Goal: Task Accomplishment & Management: Manage account settings

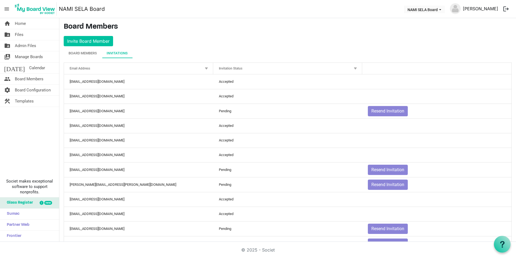
click at [487, 10] on link "Monique Gregoire" at bounding box center [481, 8] width 40 height 11
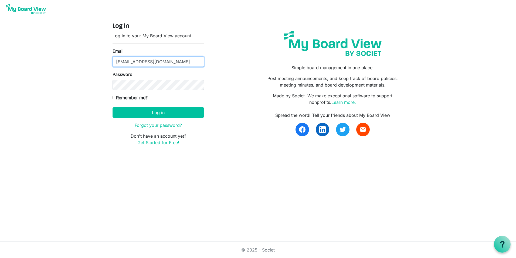
drag, startPoint x: 167, startPoint y: 59, endPoint x: 15, endPoint y: 47, distance: 152.5
click at [15, 47] on body "Log in Log in to your My Board View account Email mgregoire@namisela.org Passwo…" at bounding box center [258, 77] width 516 height 154
type input "nrichard@namisela.org"
click at [80, 77] on body "Log in Log in to your My Board View account Email nrichard@namisela.org Passwor…" at bounding box center [258, 77] width 516 height 154
type input "nrichard@namisela.org"
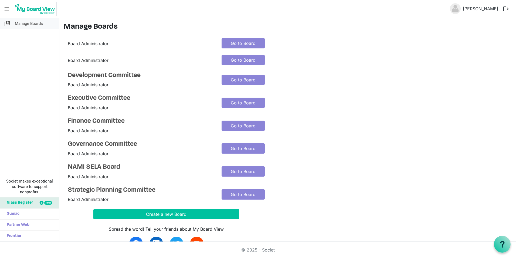
click at [28, 25] on span "Manage Boards" at bounding box center [29, 23] width 28 height 11
click at [235, 170] on link "Go to Board" at bounding box center [243, 171] width 43 height 10
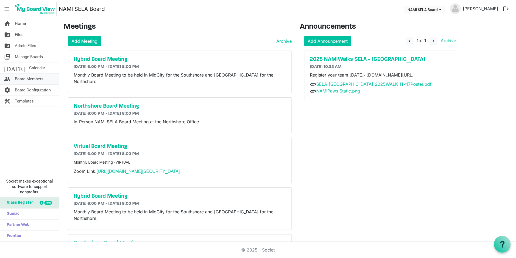
click at [16, 78] on span "Board Members" at bounding box center [29, 78] width 29 height 11
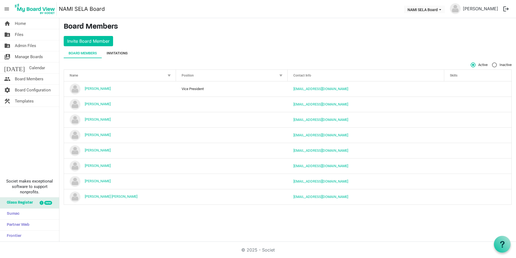
click at [128, 56] on div "Invitations" at bounding box center [117, 53] width 31 height 10
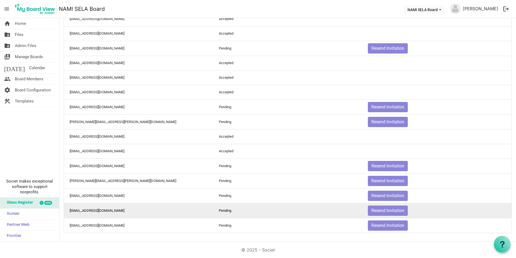
scroll to position [36, 0]
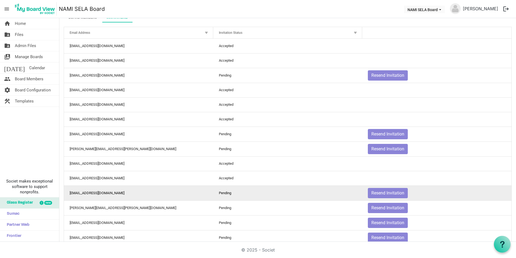
drag, startPoint x: 371, startPoint y: 193, endPoint x: 224, endPoint y: 194, distance: 147.7
click at [224, 194] on td "Pending" at bounding box center [287, 192] width 149 height 15
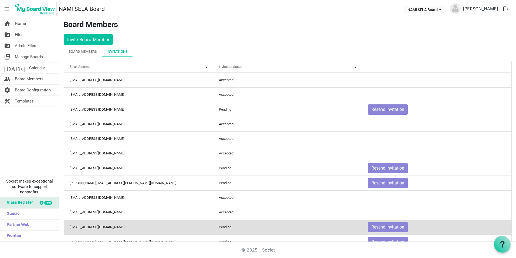
scroll to position [0, 0]
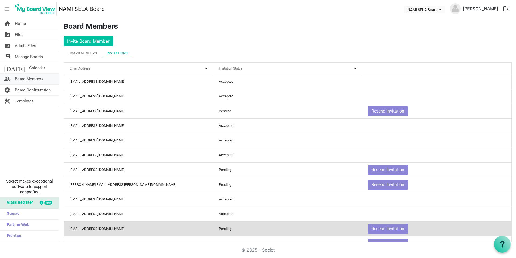
click at [32, 78] on span "Board Members" at bounding box center [29, 78] width 29 height 11
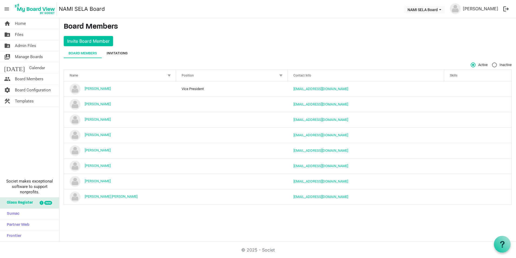
click at [116, 53] on div "Invitations" at bounding box center [117, 52] width 21 height 5
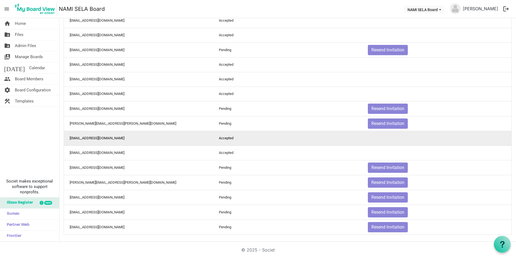
scroll to position [63, 0]
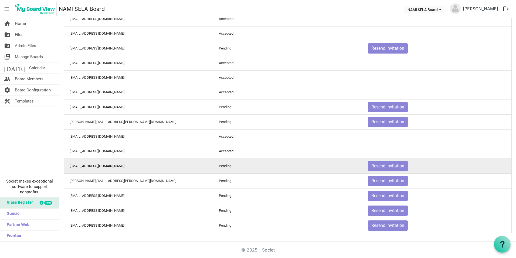
click at [104, 168] on td "[EMAIL_ADDRESS][DOMAIN_NAME]" at bounding box center [138, 165] width 149 height 15
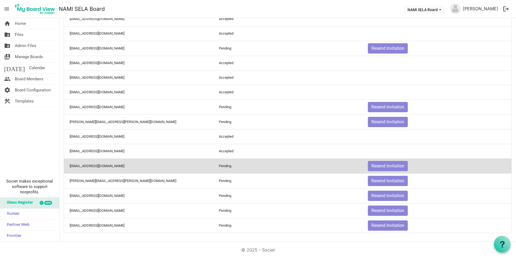
click at [107, 167] on td "jessicabrewster@charter.net" at bounding box center [138, 165] width 149 height 15
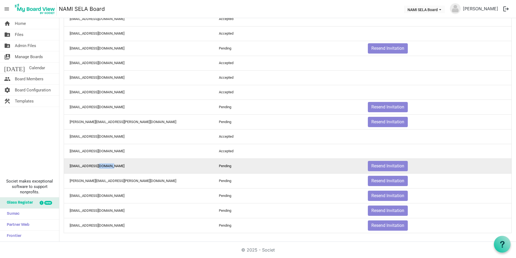
click at [107, 167] on td "jessicabrewster@charter.net" at bounding box center [138, 165] width 149 height 15
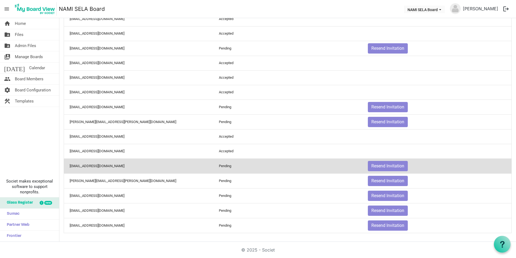
drag, startPoint x: 107, startPoint y: 167, endPoint x: 109, endPoint y: 165, distance: 2.9
click at [109, 165] on td "jessicabrewster@charter.net" at bounding box center [138, 165] width 149 height 15
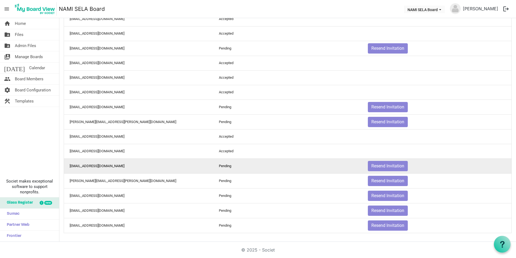
click at [241, 161] on td "Pending" at bounding box center [287, 165] width 149 height 15
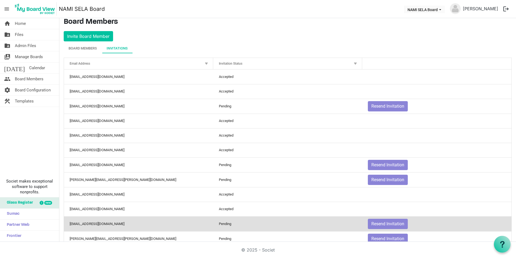
scroll to position [0, 0]
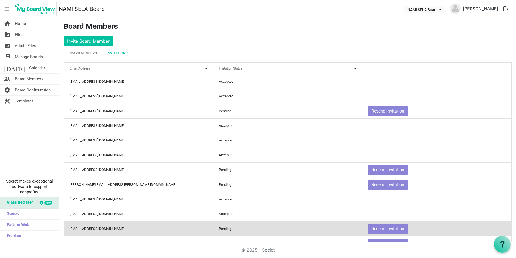
click at [354, 68] on div at bounding box center [356, 68] width 6 height 6
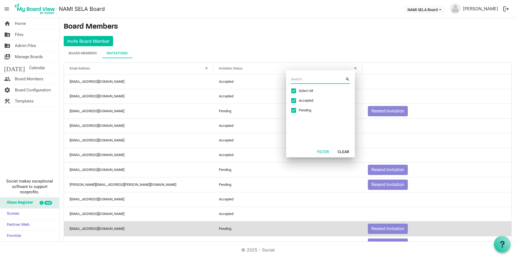
click at [354, 68] on div at bounding box center [356, 68] width 6 height 6
click at [92, 51] on div "Board Members" at bounding box center [83, 52] width 28 height 5
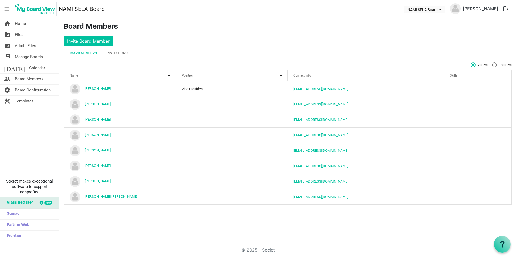
click at [436, 75] on div at bounding box center [434, 74] width 3 height 3
click at [124, 52] on div "Invitations" at bounding box center [117, 52] width 21 height 5
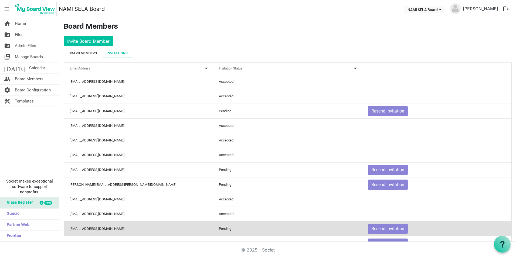
click at [81, 50] on div "Board Members" at bounding box center [83, 52] width 28 height 5
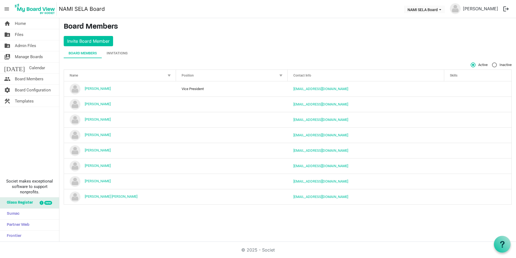
click at [508, 64] on span "Inactive" at bounding box center [502, 64] width 20 height 5
click at [493, 63] on input "Inactive" at bounding box center [492, 62] width 0 height 0
radio input "true"
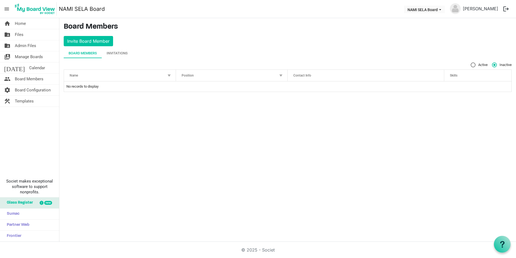
click at [471, 65] on label "Active" at bounding box center [479, 64] width 17 height 5
click at [471, 63] on input "Active" at bounding box center [471, 62] width 0 height 0
radio input "true"
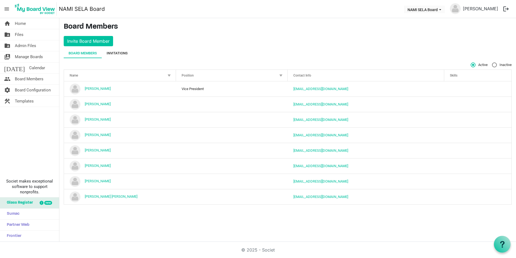
click at [118, 54] on div "Invitations" at bounding box center [117, 52] width 21 height 5
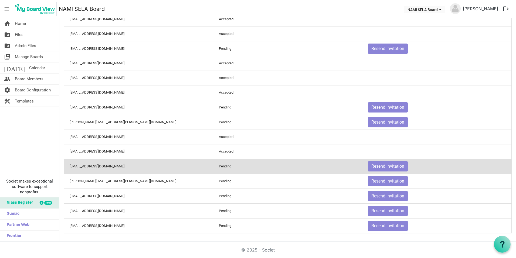
scroll to position [63, 0]
click at [433, 166] on td "Resend Invitation" at bounding box center [436, 165] width 149 height 15
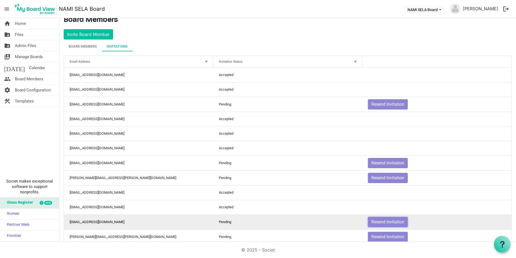
scroll to position [0, 0]
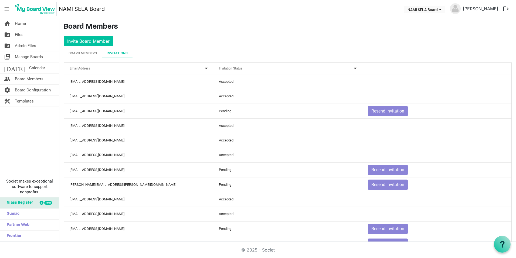
click at [353, 70] on div at bounding box center [356, 68] width 6 height 6
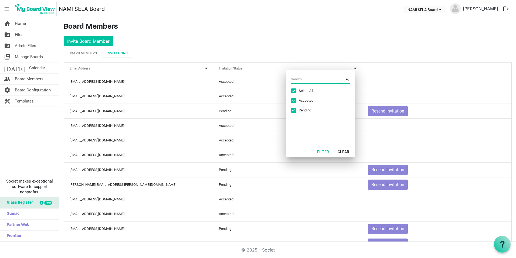
click at [314, 76] on input "Excel filter dialog" at bounding box center [318, 79] width 54 height 8
click at [155, 36] on main "Board Members Invite Board Member Board Members Invitations Active Inactive Nam…" at bounding box center [287, 161] width 457 height 286
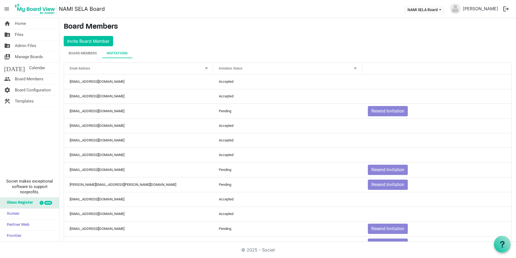
click at [207, 67] on div at bounding box center [207, 68] width 6 height 6
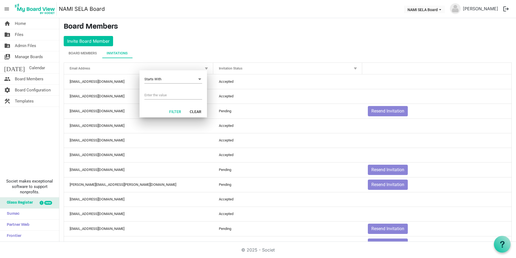
click at [354, 70] on div at bounding box center [356, 68] width 6 height 6
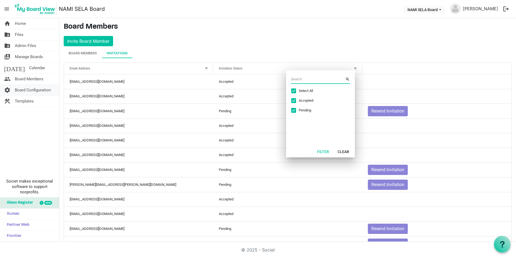
click at [33, 90] on span "Board Configuration" at bounding box center [33, 90] width 36 height 11
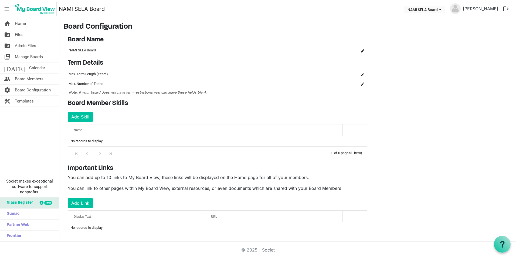
scroll to position [4, 0]
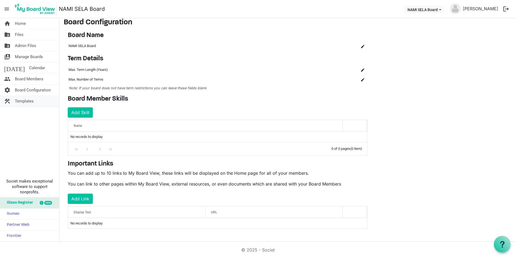
click at [49, 106] on link "construction Templates" at bounding box center [29, 101] width 59 height 11
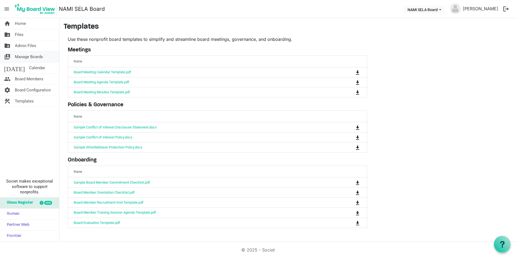
click at [43, 56] on span "Manage Boards" at bounding box center [29, 56] width 28 height 11
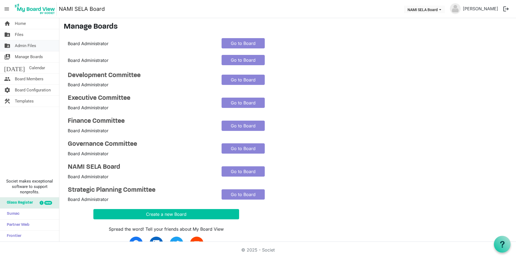
click at [29, 48] on span "Admin Files" at bounding box center [25, 45] width 21 height 11
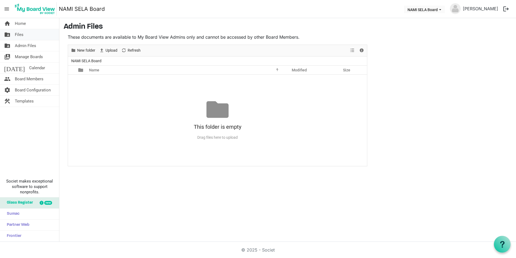
click at [29, 36] on link "folder_shared Files" at bounding box center [29, 34] width 59 height 11
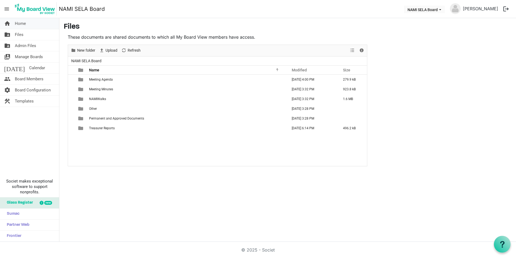
click at [26, 21] on link "home Home" at bounding box center [29, 23] width 59 height 11
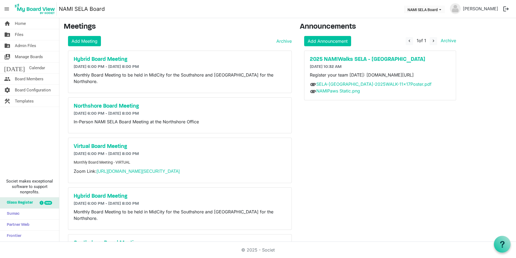
click at [5, 11] on span "menu" at bounding box center [7, 9] width 10 height 10
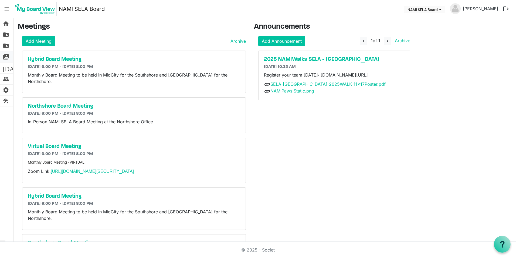
click at [8, 58] on span "switch_account" at bounding box center [6, 56] width 6 height 11
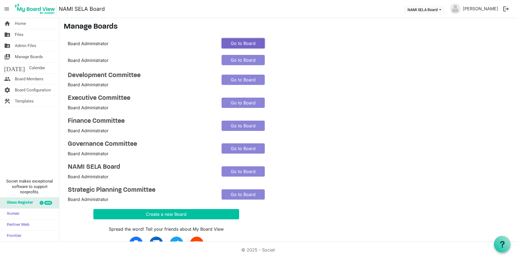
click at [242, 41] on link "Go to Board" at bounding box center [243, 43] width 43 height 10
click at [85, 166] on h4 "NAMI SELA Board" at bounding box center [141, 167] width 146 height 8
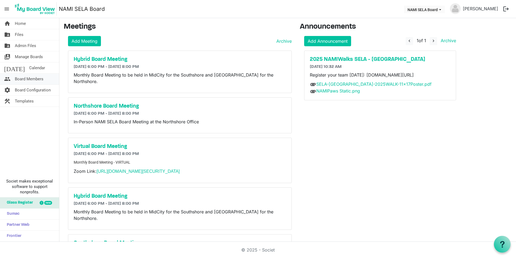
click at [38, 82] on span "Board Members" at bounding box center [29, 78] width 29 height 11
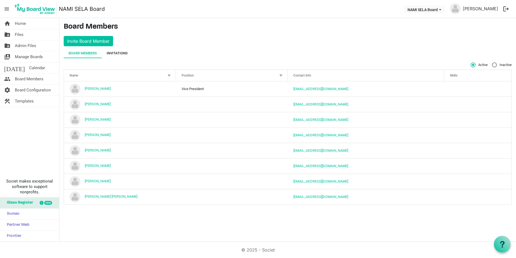
click at [117, 52] on div "Invitations" at bounding box center [117, 52] width 21 height 5
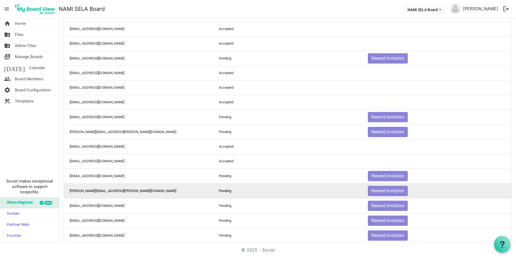
scroll to position [54, 0]
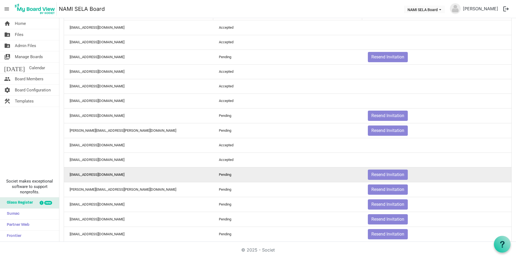
click at [148, 175] on td "[EMAIL_ADDRESS][DOMAIN_NAME]" at bounding box center [138, 174] width 149 height 15
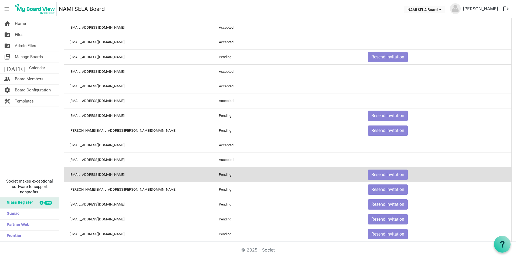
drag, startPoint x: 216, startPoint y: 175, endPoint x: 106, endPoint y: 172, distance: 110.2
click at [106, 172] on td "[EMAIL_ADDRESS][DOMAIN_NAME]" at bounding box center [138, 174] width 149 height 15
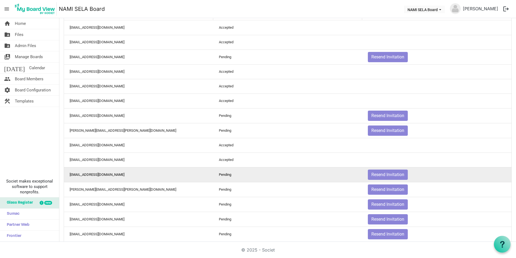
click at [104, 174] on td "[EMAIL_ADDRESS][DOMAIN_NAME]" at bounding box center [138, 174] width 149 height 15
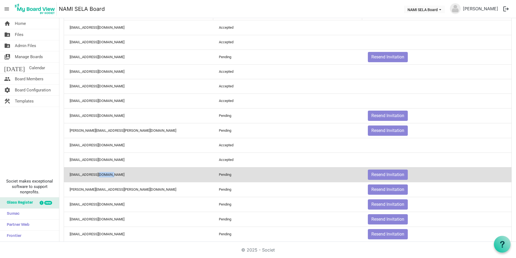
click at [104, 174] on td "[EMAIL_ADDRESS][DOMAIN_NAME]" at bounding box center [138, 174] width 149 height 15
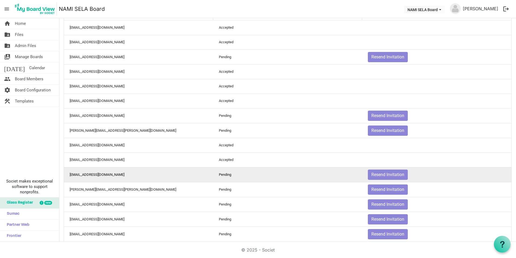
drag, startPoint x: 104, startPoint y: 174, endPoint x: 78, endPoint y: 177, distance: 25.6
click at [78, 177] on td "[EMAIL_ADDRESS][DOMAIN_NAME]" at bounding box center [138, 174] width 149 height 15
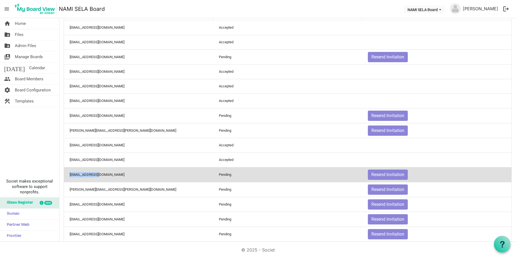
click at [78, 177] on td "[EMAIL_ADDRESS][DOMAIN_NAME]" at bounding box center [138, 174] width 149 height 15
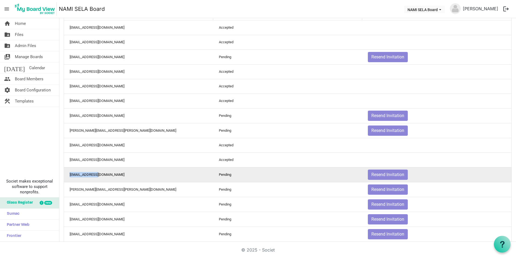
drag, startPoint x: 78, startPoint y: 177, endPoint x: 83, endPoint y: 173, distance: 5.4
click at [83, 173] on td "[EMAIL_ADDRESS][DOMAIN_NAME]" at bounding box center [138, 174] width 149 height 15
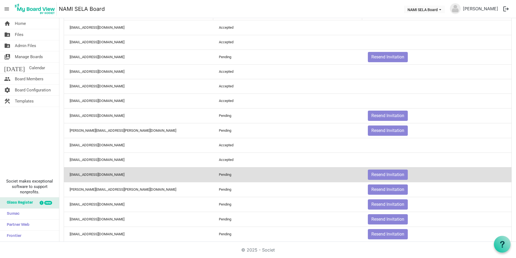
click at [308, 177] on td "Pending" at bounding box center [287, 174] width 149 height 15
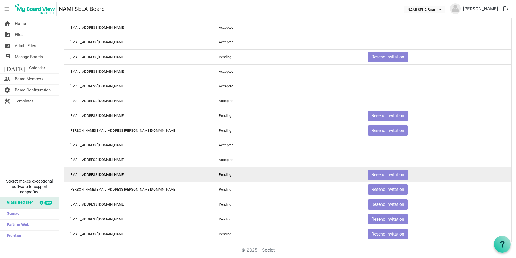
click at [466, 173] on td "Resend Invitation" at bounding box center [436, 174] width 149 height 15
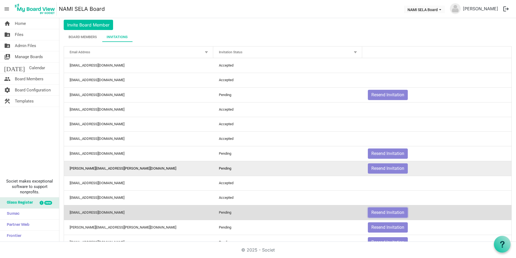
scroll to position [27, 0]
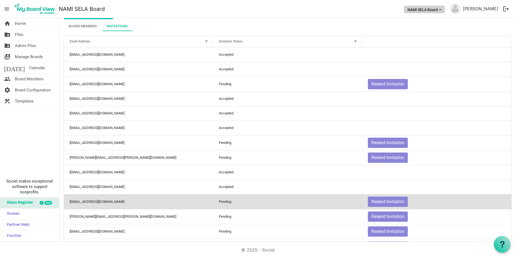
click at [443, 11] on span "NAMI SELA Board dropdownbutton" at bounding box center [440, 10] width 5 height 2
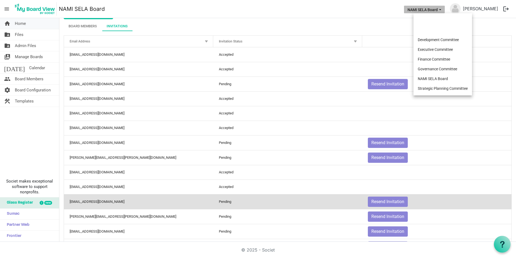
click at [33, 20] on link "home Home" at bounding box center [29, 23] width 59 height 11
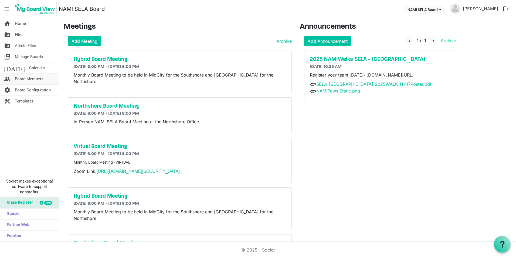
click at [41, 78] on span "Board Members" at bounding box center [29, 78] width 29 height 11
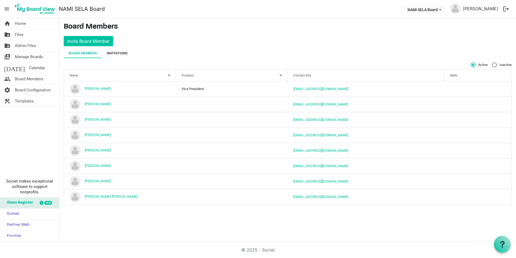
click at [125, 54] on div "Invitations" at bounding box center [117, 52] width 21 height 5
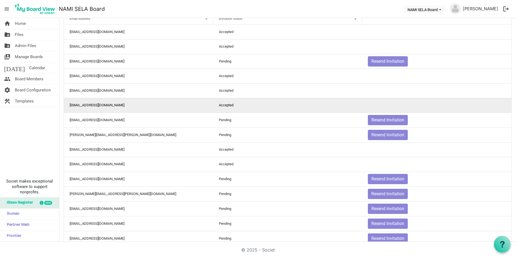
scroll to position [54, 0]
